Goal: Information Seeking & Learning: Learn about a topic

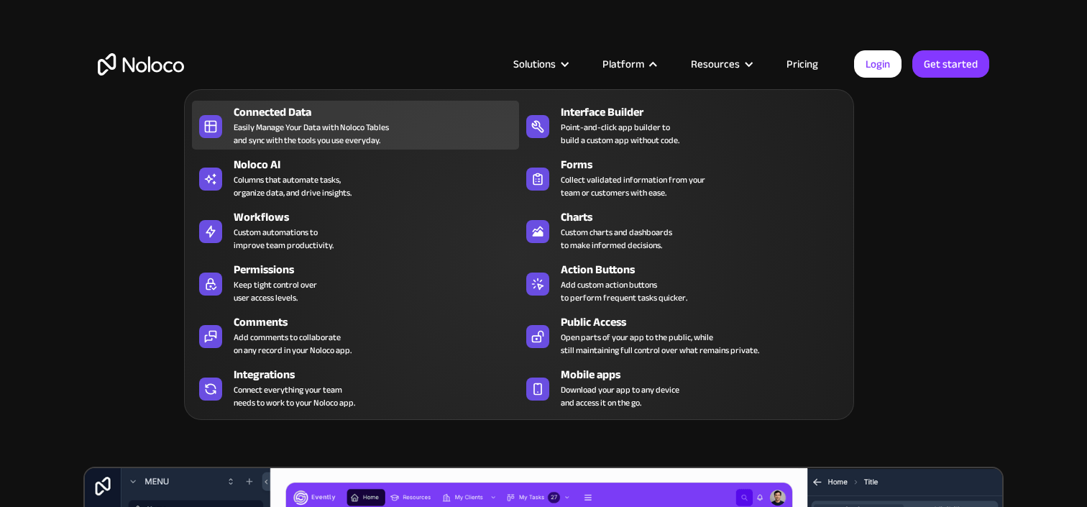
click at [332, 142] on div "Easily Manage Your Data with Noloco Tables and sync with the tools you use ever…" at bounding box center [311, 134] width 155 height 26
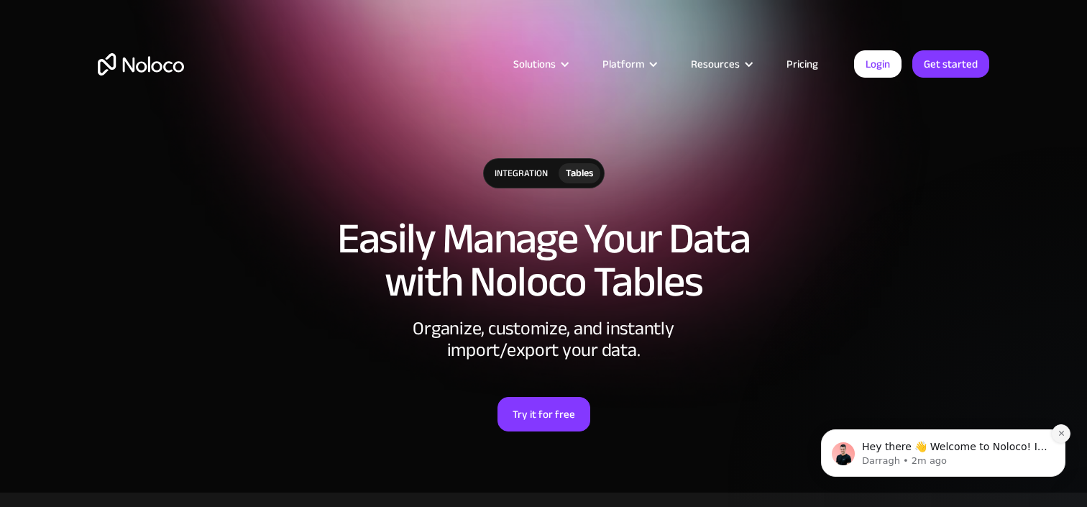
click at [1058, 432] on icon "Dismiss notification" at bounding box center [1062, 433] width 8 height 8
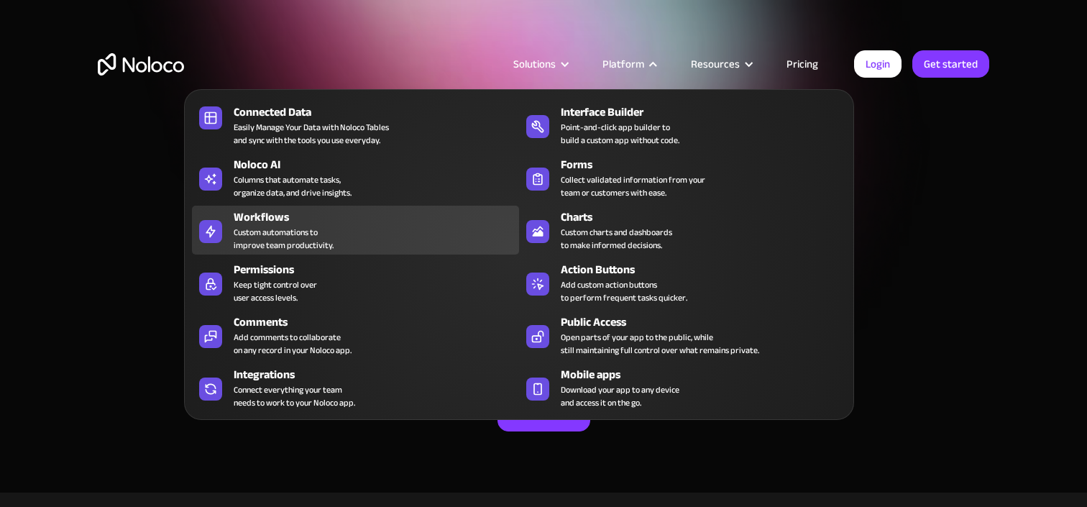
click at [286, 248] on div "Custom automations to improve team productivity." at bounding box center [284, 239] width 100 height 26
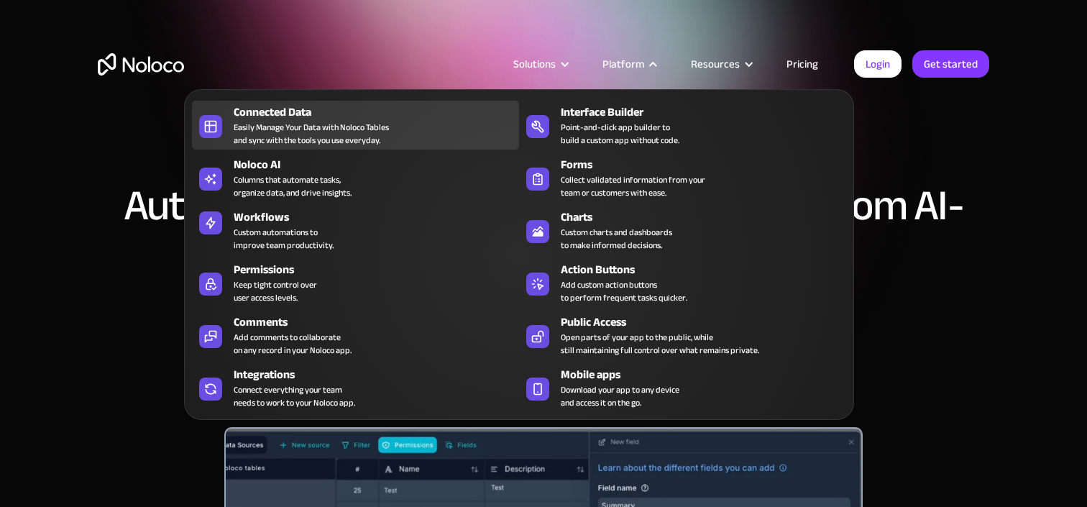
click at [341, 129] on div "Easily Manage Your Data with Noloco Tables and sync with the tools you use ever…" at bounding box center [311, 134] width 155 height 26
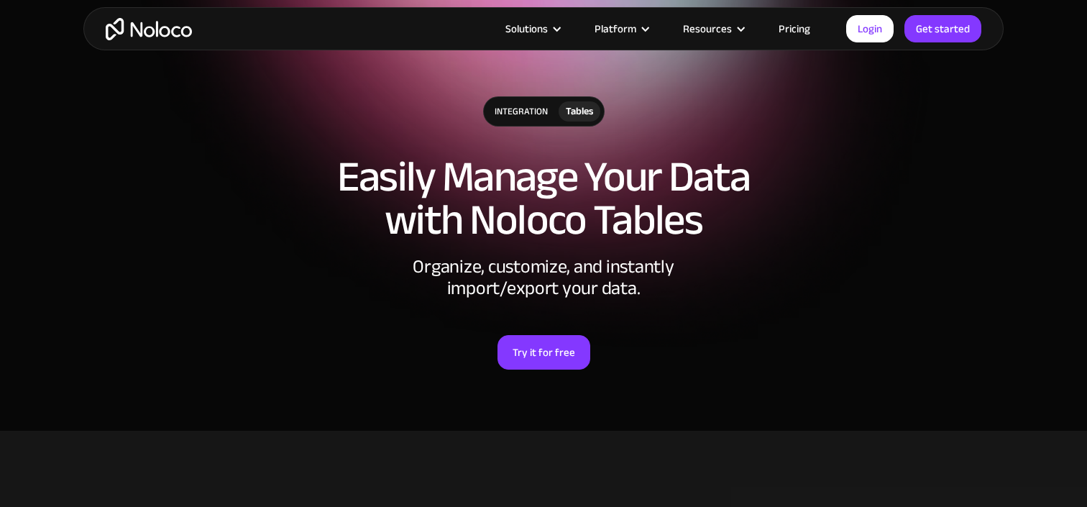
scroll to position [51, 0]
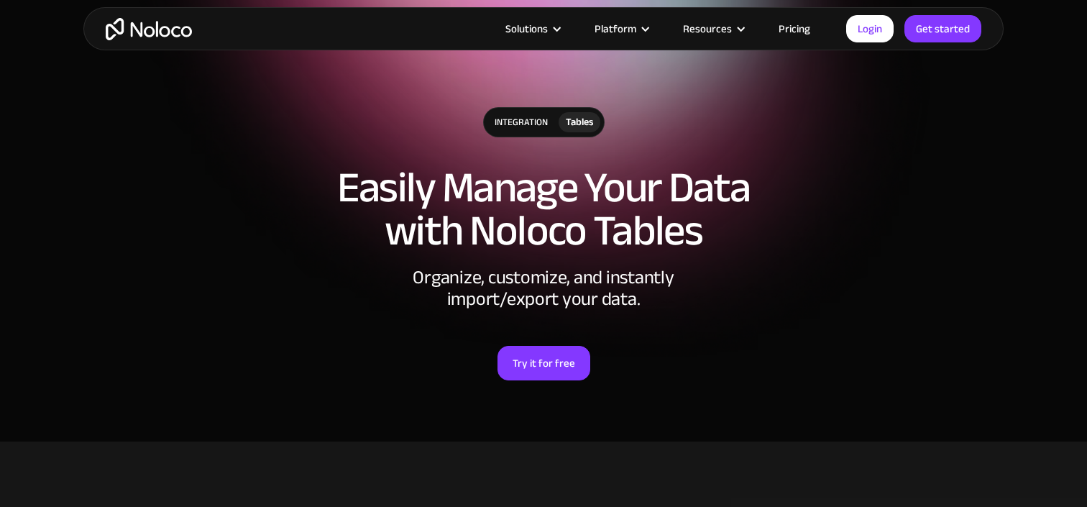
drag, startPoint x: 342, startPoint y: 179, endPoint x: 667, endPoint y: 301, distance: 347.0
click at [667, 301] on div "integration Tables Easily Manage Your Data with Noloco Tables Organize, customi…" at bounding box center [543, 258] width 921 height 331
copy div "Easily Manage Your Data with Noloco Tables Organize, customize, and instantly i…"
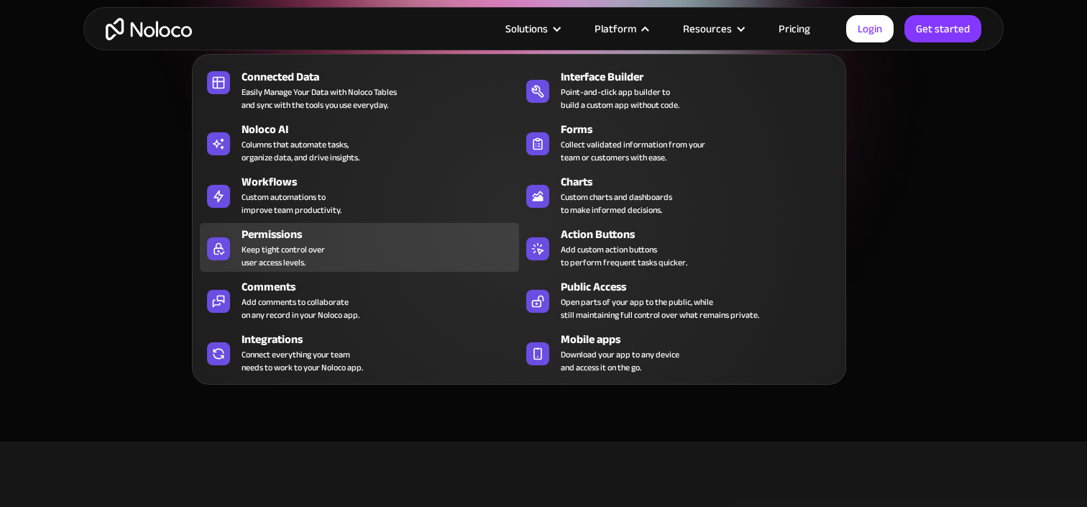
click at [268, 247] on div "Keep tight control over user access levels." at bounding box center [283, 256] width 83 height 26
